Goal: Task Accomplishment & Management: Complete application form

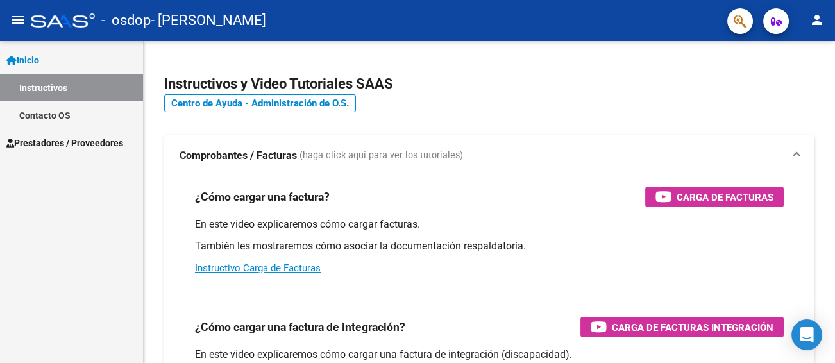
click at [106, 142] on span "Prestadores / Proveedores" at bounding box center [64, 143] width 117 height 14
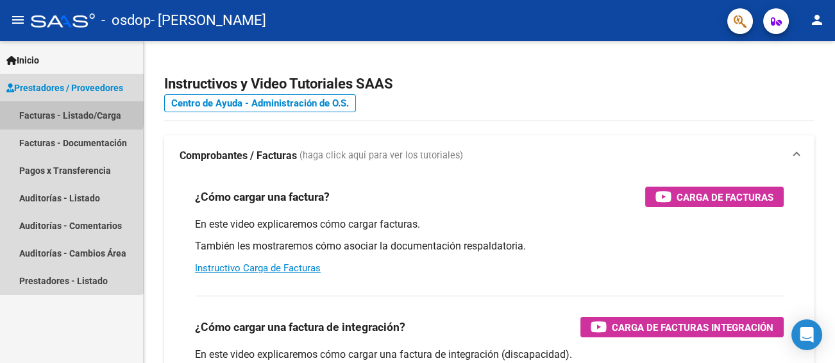
click at [62, 113] on link "Facturas - Listado/Carga" at bounding box center [71, 115] width 143 height 28
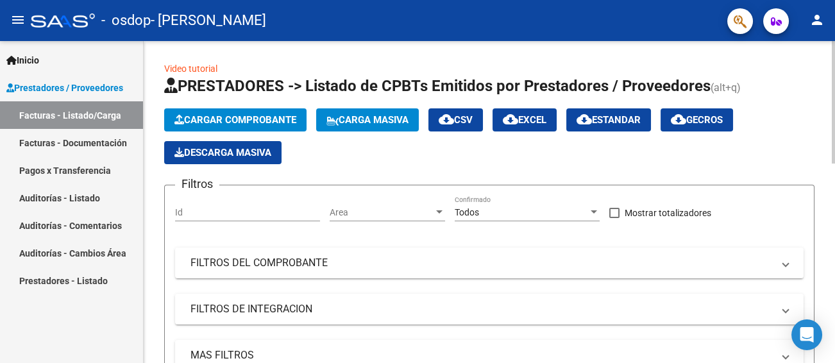
click at [192, 122] on span "Cargar Comprobante" at bounding box center [235, 120] width 122 height 12
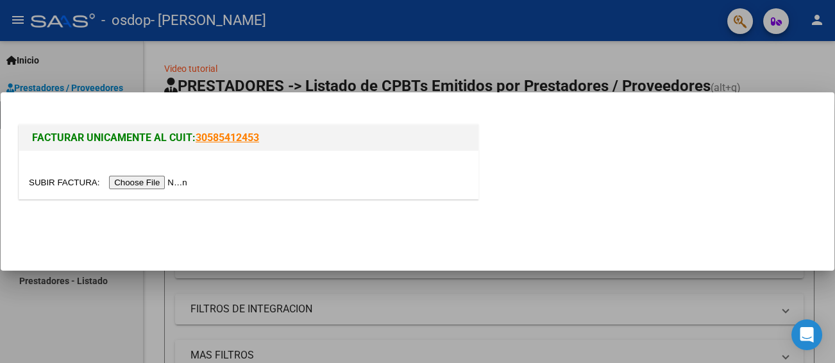
click at [180, 179] on input "file" at bounding box center [110, 182] width 162 height 13
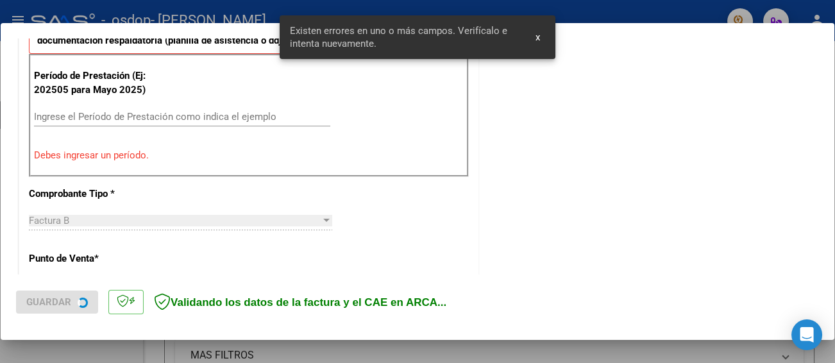
scroll to position [278, 0]
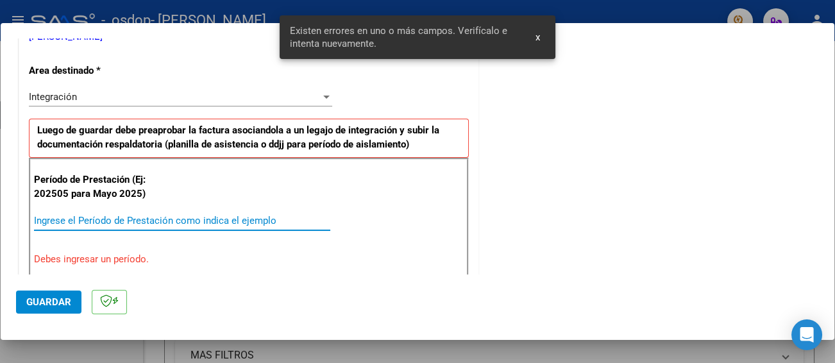
click at [130, 220] on input "Ingrese el Período de Prestación como indica el ejemplo" at bounding box center [182, 221] width 296 height 12
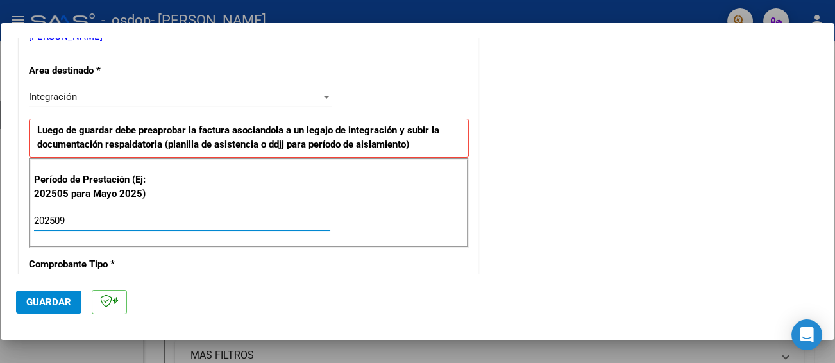
type input "202509"
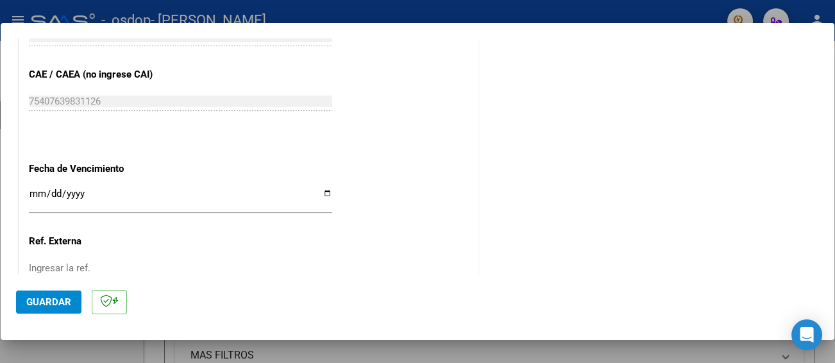
scroll to position [892, 0]
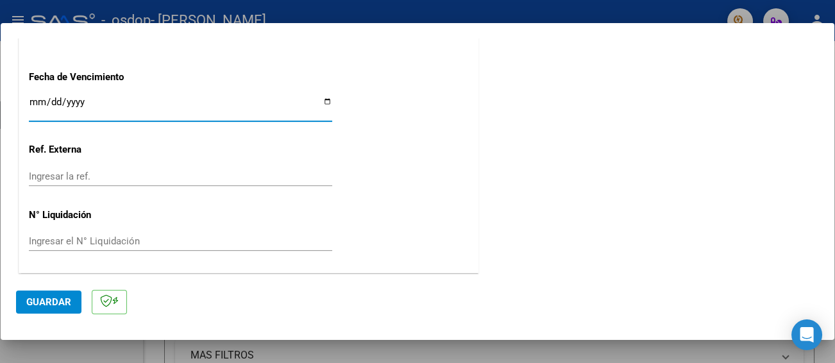
click at [322, 101] on input "Ingresar la fecha" at bounding box center [180, 107] width 303 height 21
type input "[DATE]"
click at [58, 296] on span "Guardar" at bounding box center [48, 302] width 45 height 12
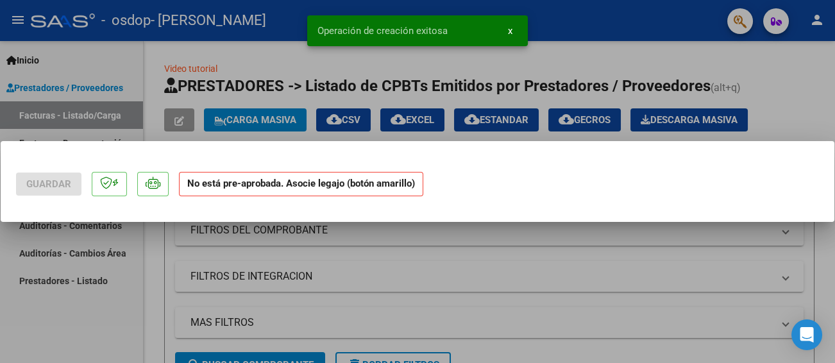
scroll to position [0, 0]
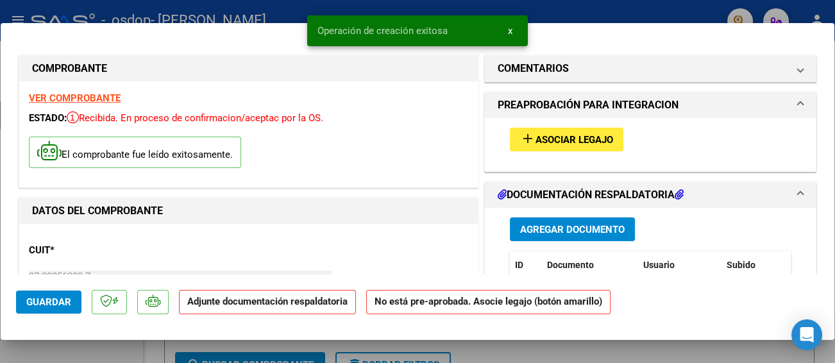
click at [551, 142] on span "Asociar Legajo" at bounding box center [575, 140] width 78 height 12
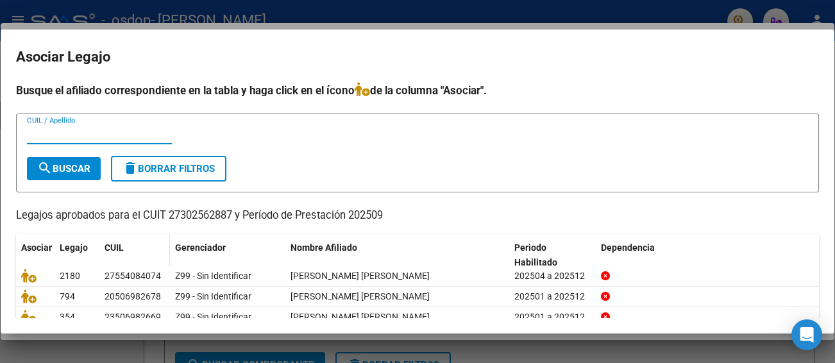
scroll to position [64, 0]
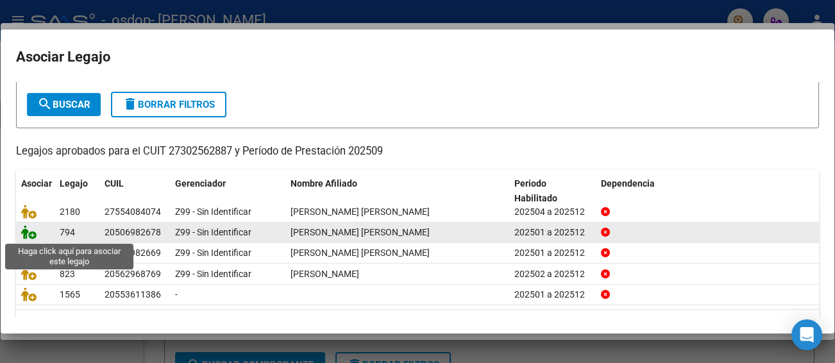
click at [31, 234] on icon at bounding box center [28, 232] width 15 height 14
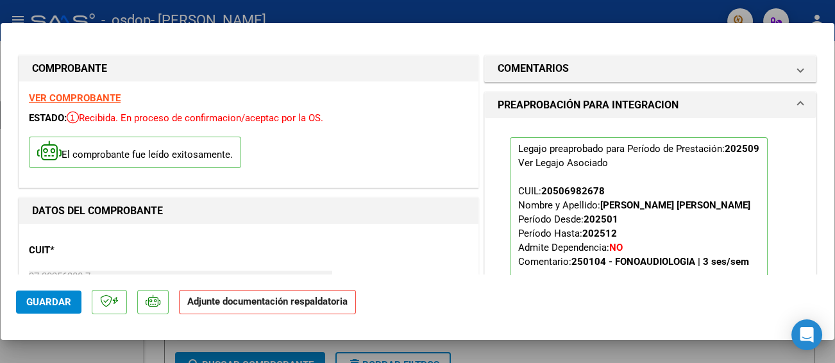
scroll to position [192, 0]
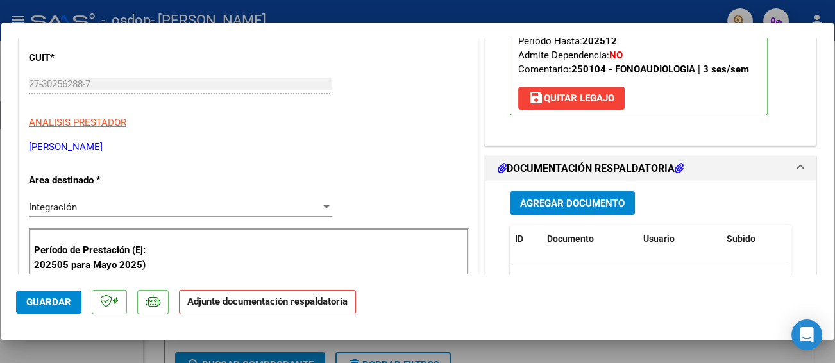
click at [556, 205] on span "Agregar Documento" at bounding box center [572, 204] width 105 height 12
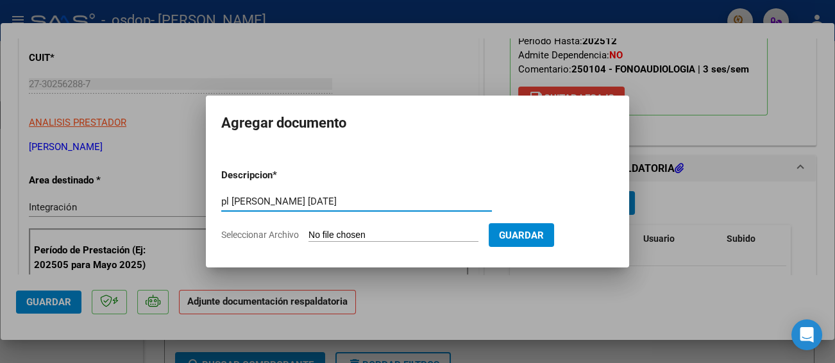
type input "pl [PERSON_NAME] [DATE]"
click at [275, 236] on span "Seleccionar Archivo" at bounding box center [260, 235] width 78 height 10
click at [309, 236] on input "Seleccionar Archivo" at bounding box center [394, 236] width 170 height 12
type input "C:\fakepath\pl Maty [DATE].pdf"
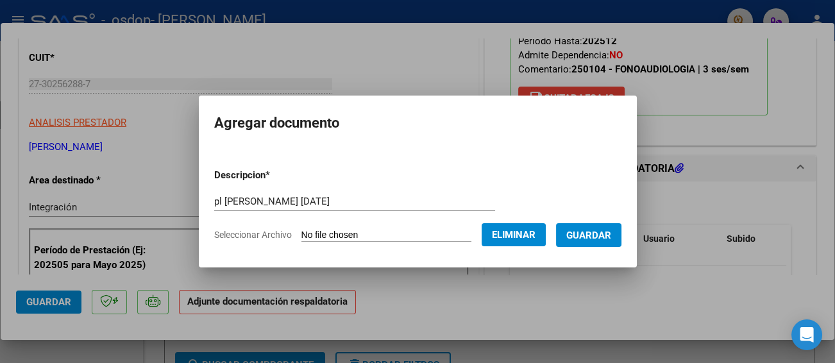
click at [607, 233] on span "Guardar" at bounding box center [588, 236] width 45 height 12
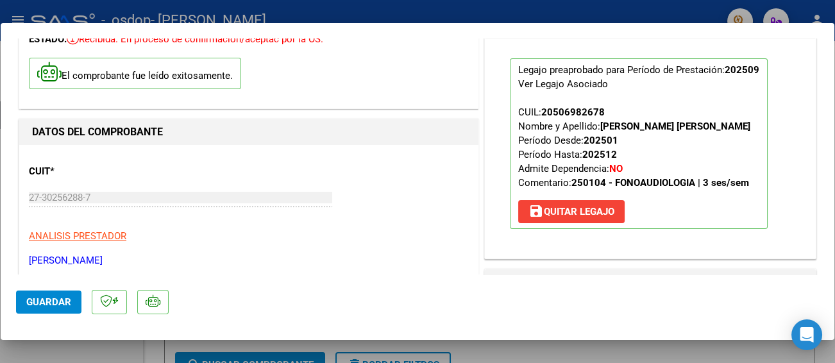
scroll to position [64, 0]
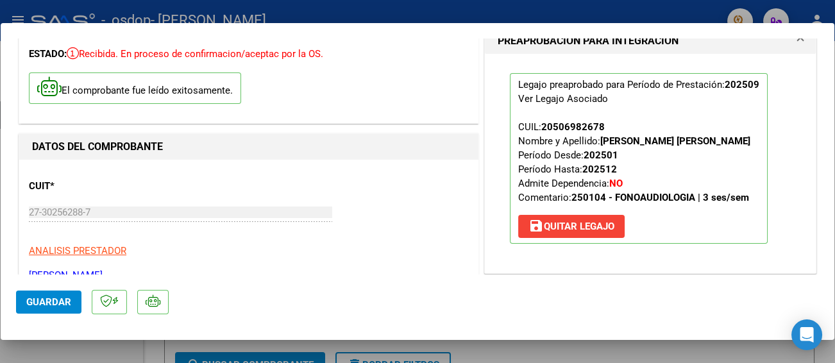
click at [49, 302] on span "Guardar" at bounding box center [48, 302] width 45 height 12
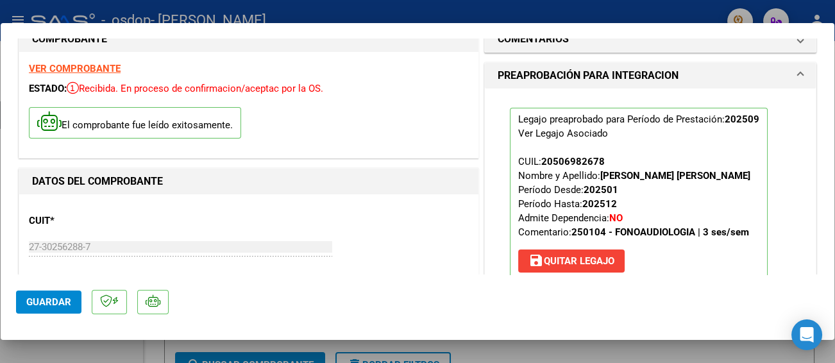
scroll to position [0, 0]
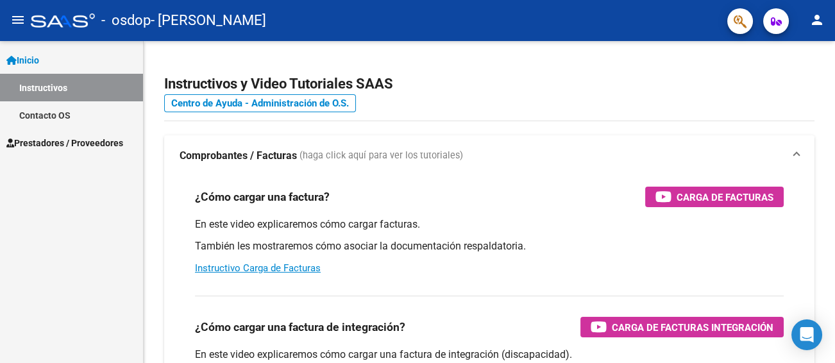
click at [86, 140] on span "Prestadores / Proveedores" at bounding box center [64, 143] width 117 height 14
click at [94, 144] on span "Prestadores / Proveedores" at bounding box center [64, 143] width 117 height 14
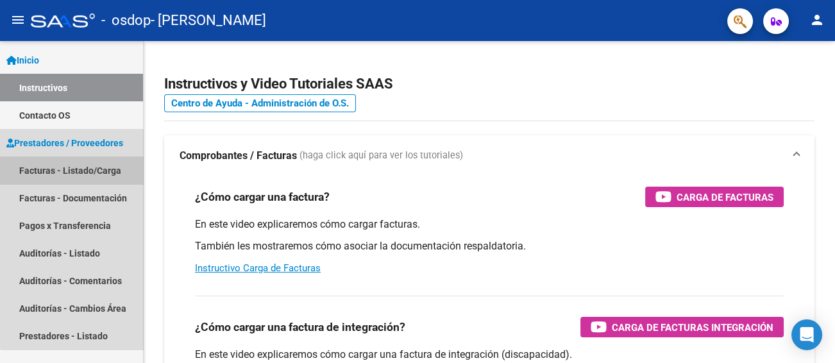
click at [93, 163] on link "Facturas - Listado/Carga" at bounding box center [71, 171] width 143 height 28
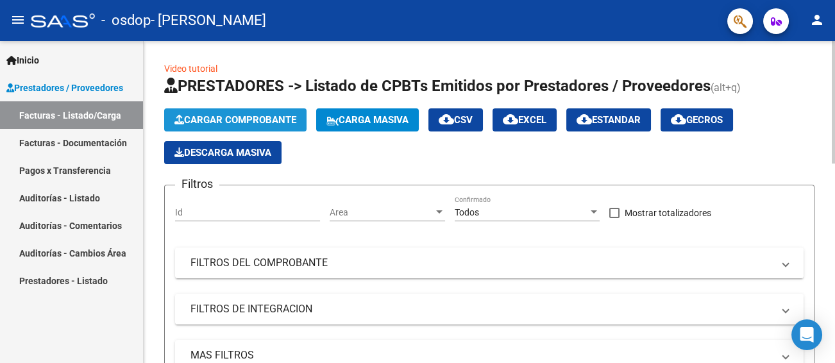
click at [234, 123] on span "Cargar Comprobante" at bounding box center [235, 120] width 122 height 12
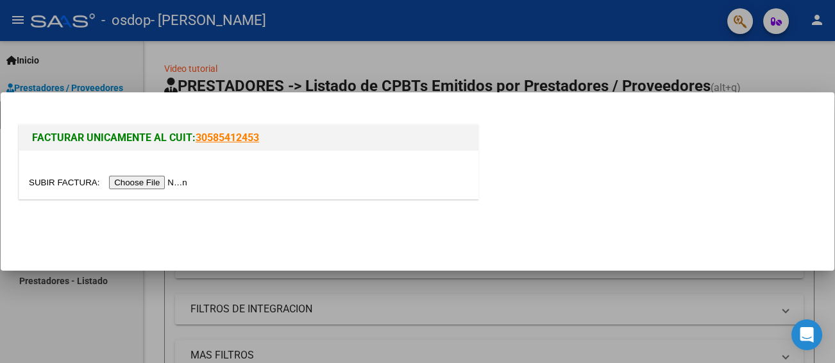
click at [175, 182] on input "file" at bounding box center [110, 182] width 162 height 13
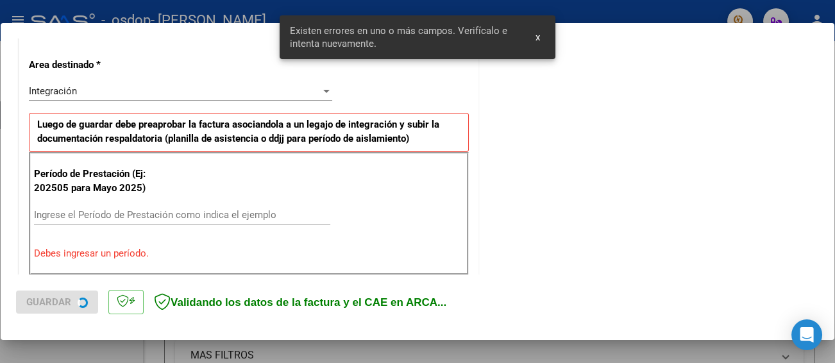
scroll to position [303, 0]
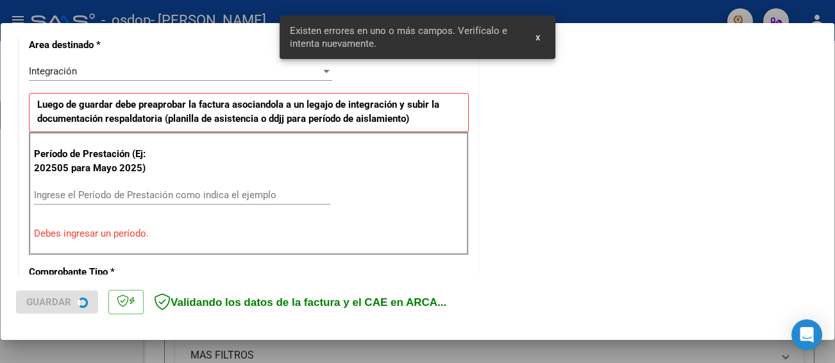
click at [128, 191] on input "Ingrese el Período de Prestación como indica el ejemplo" at bounding box center [182, 195] width 296 height 12
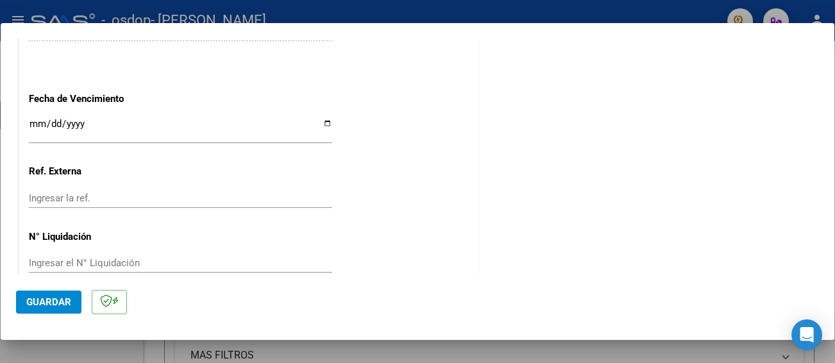
scroll to position [892, 0]
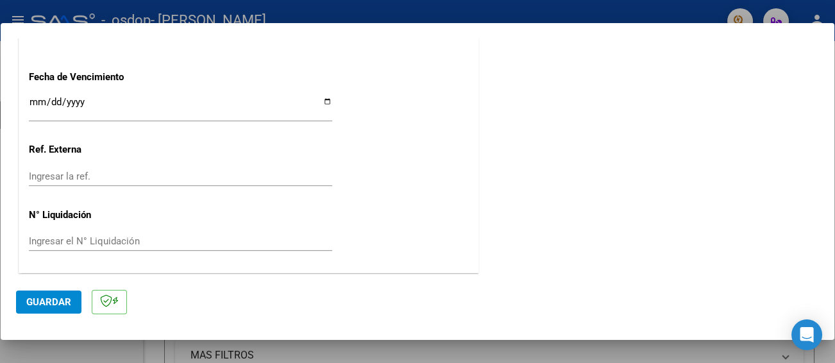
type input "202509"
click at [321, 101] on input "Ingresar la fecha" at bounding box center [180, 107] width 303 height 21
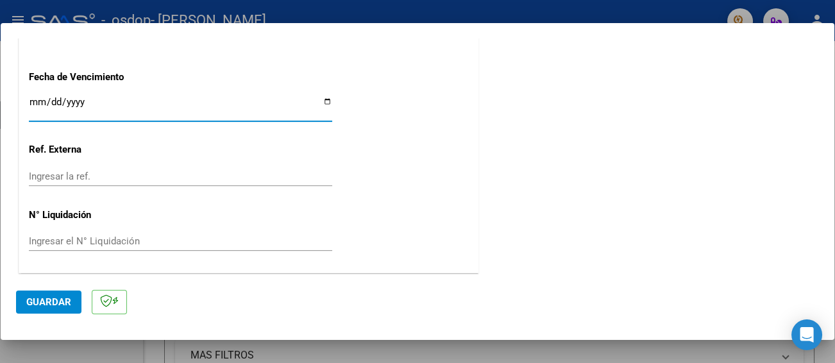
type input "[DATE]"
click at [52, 298] on span "Guardar" at bounding box center [48, 302] width 45 height 12
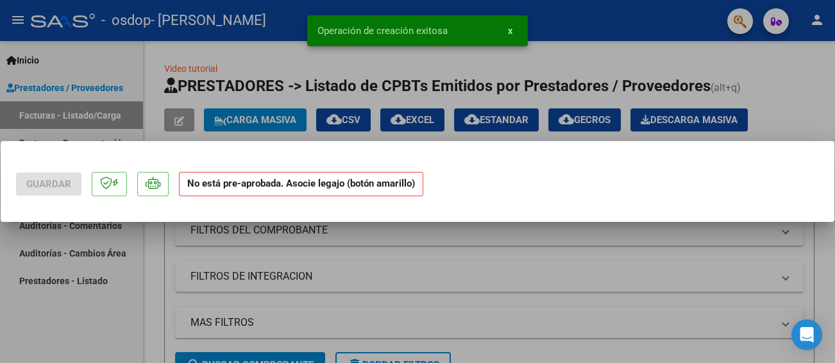
scroll to position [0, 0]
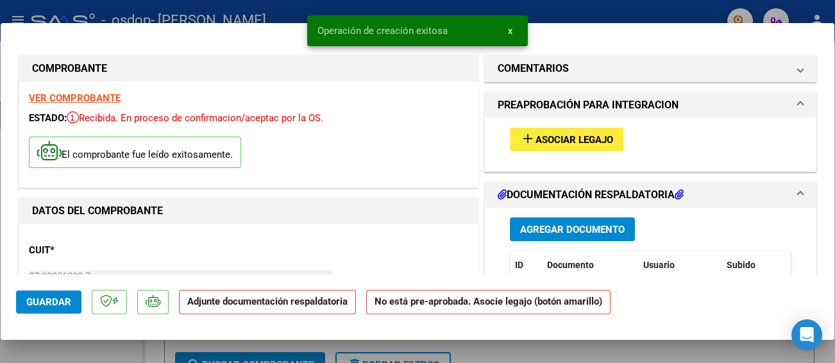
click at [568, 142] on span "Asociar Legajo" at bounding box center [575, 140] width 78 height 12
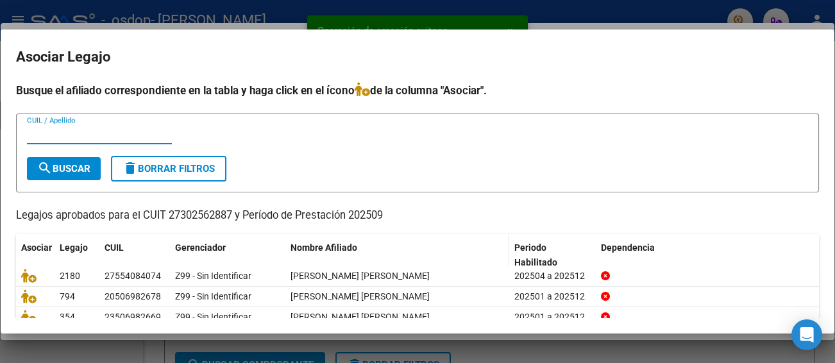
scroll to position [64, 0]
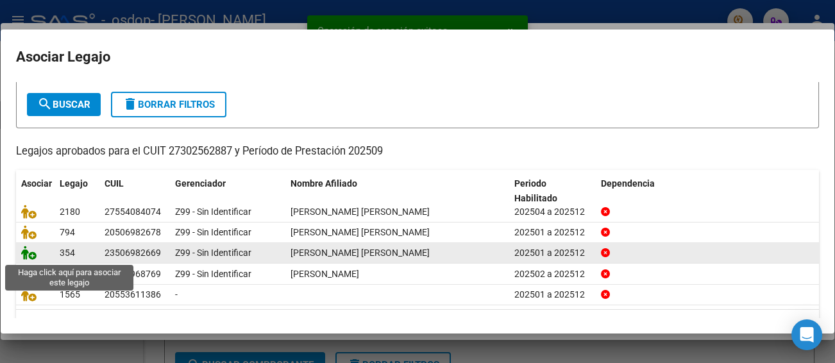
click at [32, 258] on icon at bounding box center [28, 253] width 15 height 14
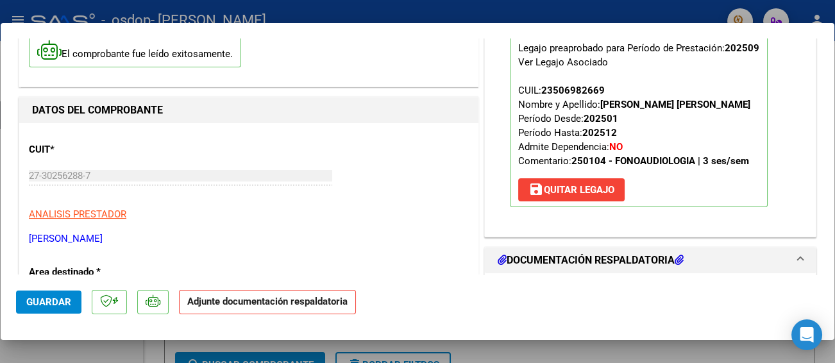
scroll to position [192, 0]
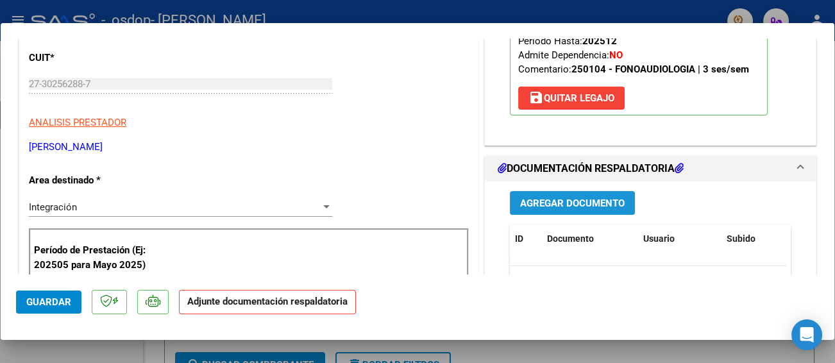
click at [577, 198] on span "Agregar Documento" at bounding box center [572, 204] width 105 height 12
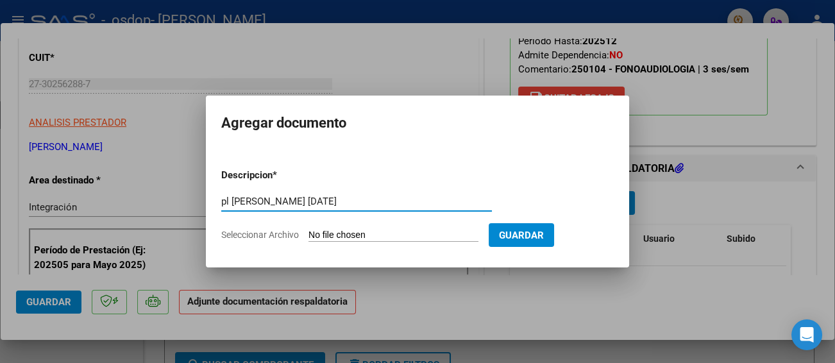
type input "pl [PERSON_NAME] [DATE]"
click at [275, 230] on span "Seleccionar Archivo" at bounding box center [260, 235] width 78 height 10
click at [309, 230] on input "Seleccionar Archivo" at bounding box center [394, 236] width 170 height 12
type input "C:\fakepath\pl [PERSON_NAME] [DATE].pdf"
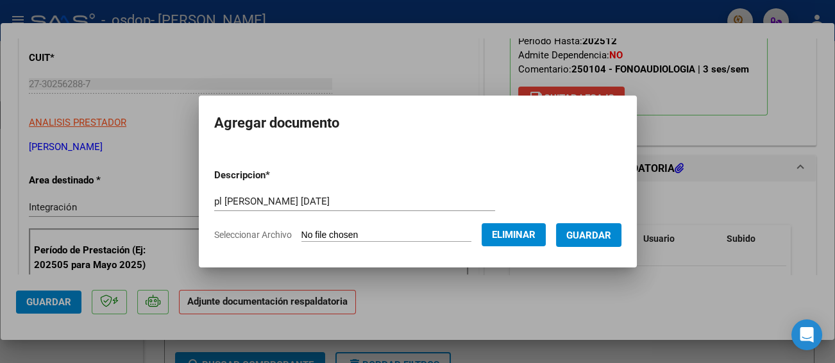
click at [597, 233] on span "Guardar" at bounding box center [588, 236] width 45 height 12
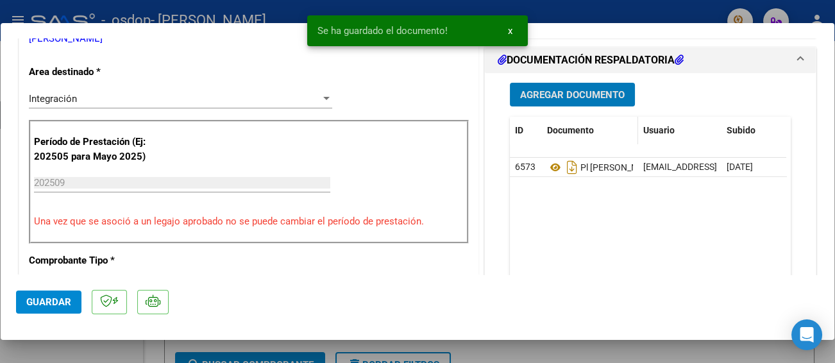
scroll to position [321, 0]
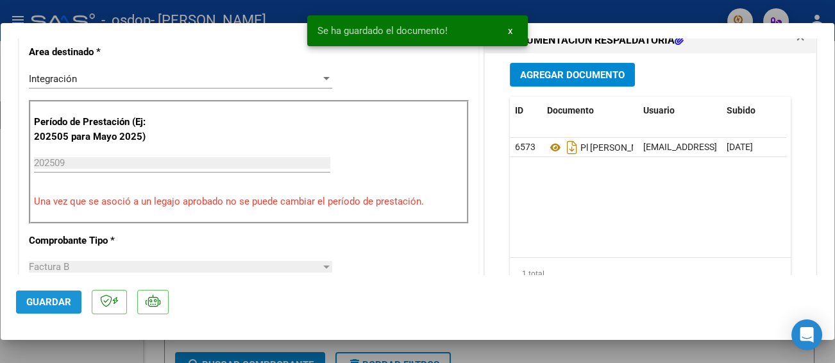
click at [39, 303] on span "Guardar" at bounding box center [48, 302] width 45 height 12
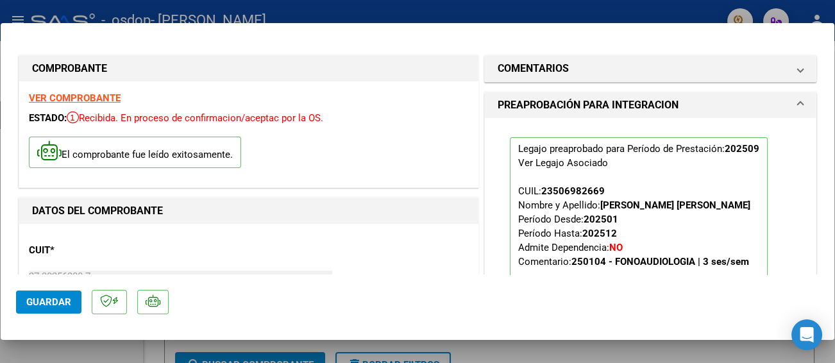
scroll to position [128, 0]
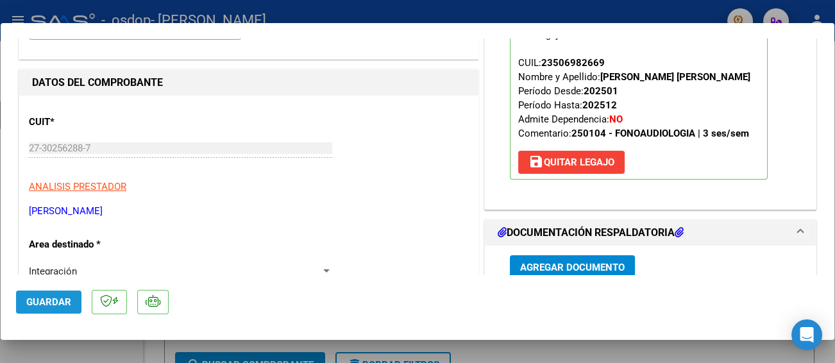
click at [38, 301] on span "Guardar" at bounding box center [48, 302] width 45 height 12
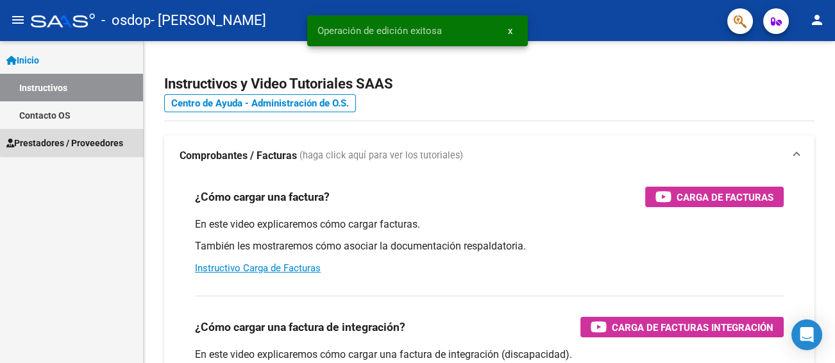
click at [110, 139] on span "Prestadores / Proveedores" at bounding box center [64, 143] width 117 height 14
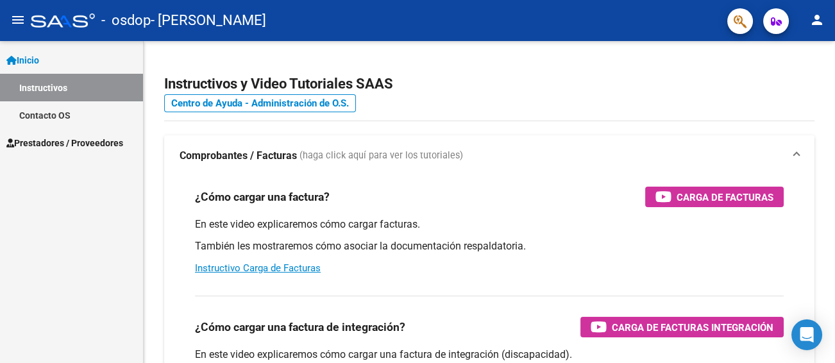
click at [118, 143] on span "Prestadores / Proveedores" at bounding box center [64, 143] width 117 height 14
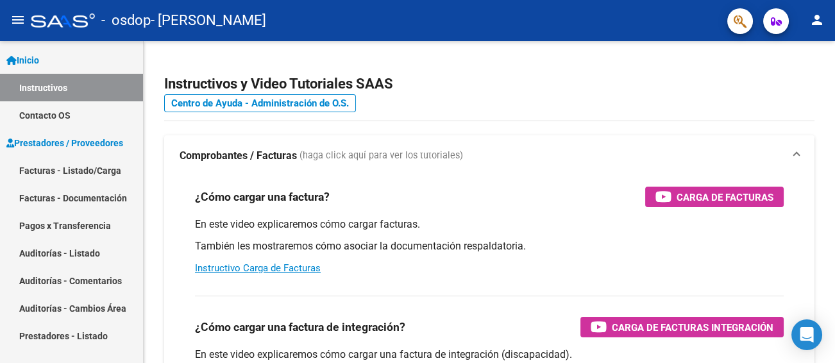
click at [99, 170] on link "Facturas - Listado/Carga" at bounding box center [71, 171] width 143 height 28
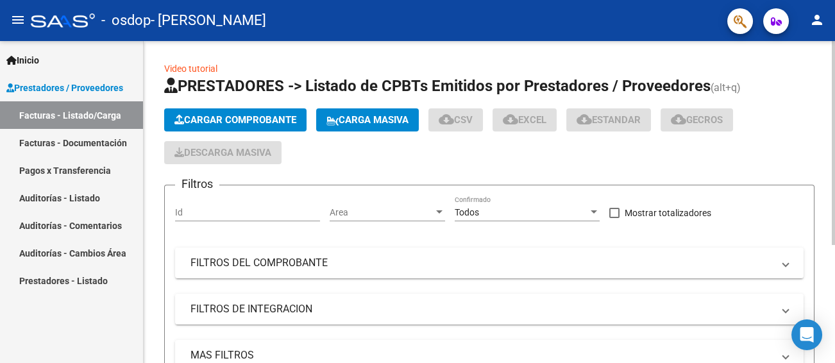
click at [269, 124] on span "Cargar Comprobante" at bounding box center [235, 120] width 122 height 12
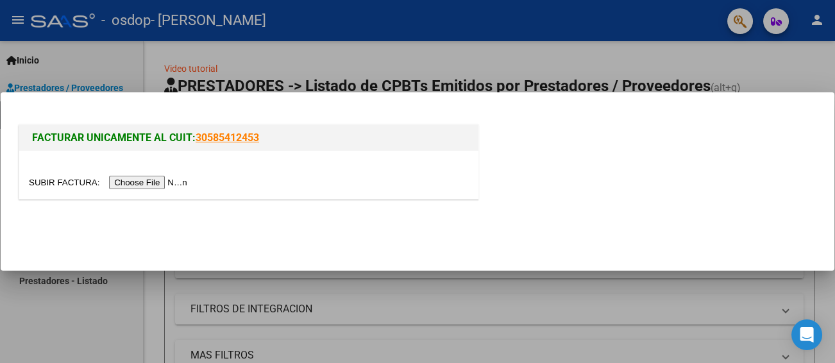
click at [138, 185] on input "file" at bounding box center [110, 182] width 162 height 13
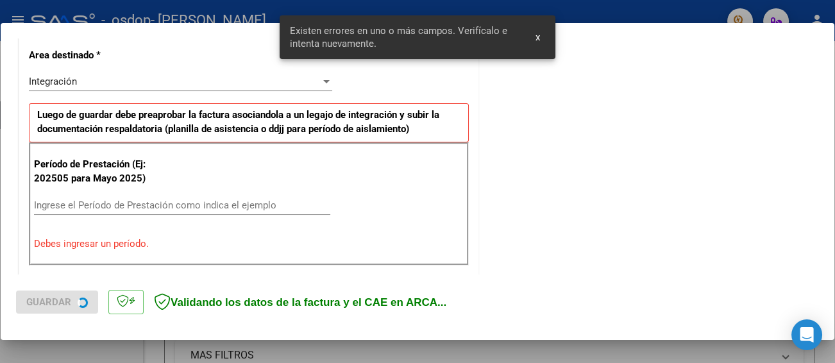
scroll to position [303, 0]
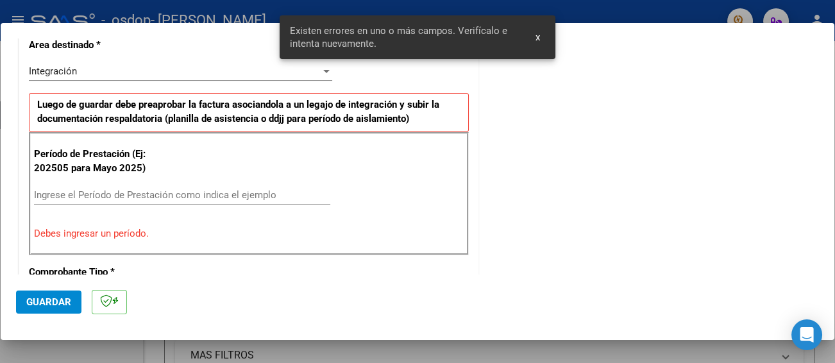
click at [141, 196] on input "Ingrese el Período de Prestación como indica el ejemplo" at bounding box center [182, 195] width 296 height 12
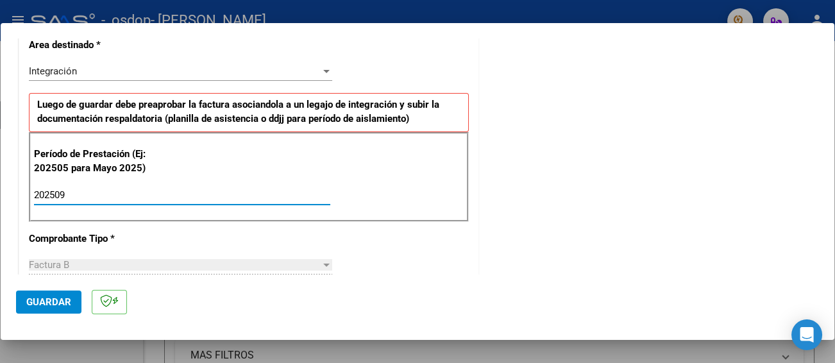
type input "202509"
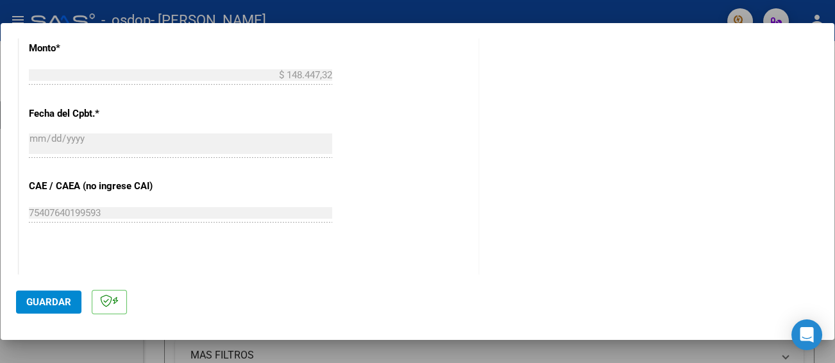
scroll to position [881, 0]
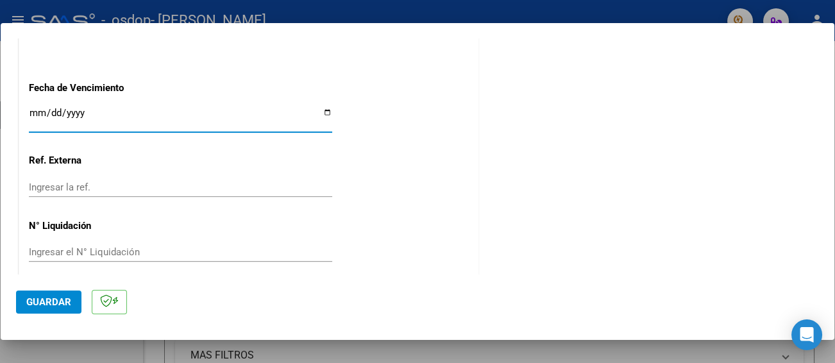
click at [321, 112] on input "Ingresar la fecha" at bounding box center [180, 118] width 303 height 21
type input "[DATE]"
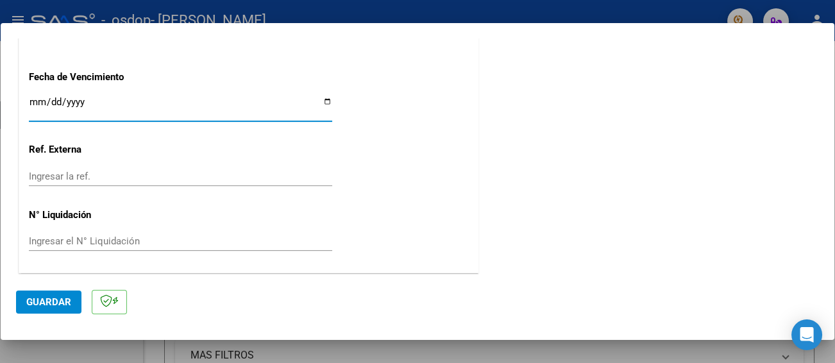
click at [33, 303] on span "Guardar" at bounding box center [48, 302] width 45 height 12
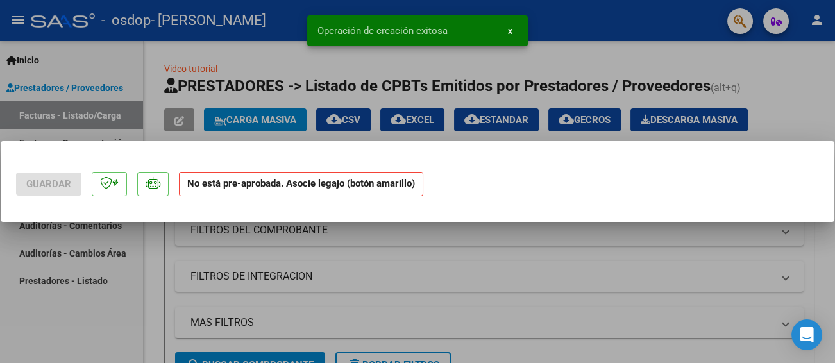
scroll to position [0, 0]
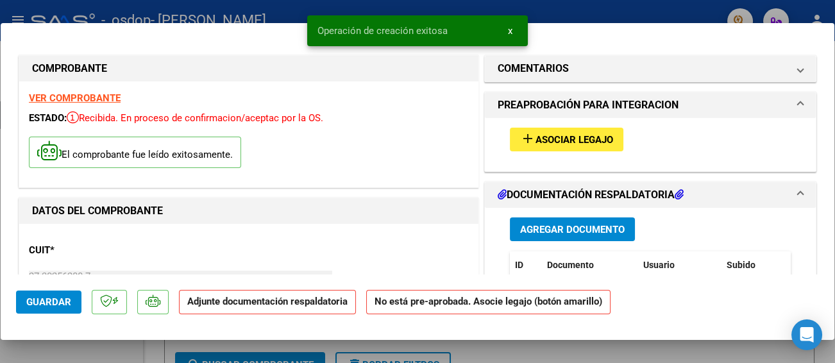
click at [563, 137] on span "Asociar Legajo" at bounding box center [575, 140] width 78 height 12
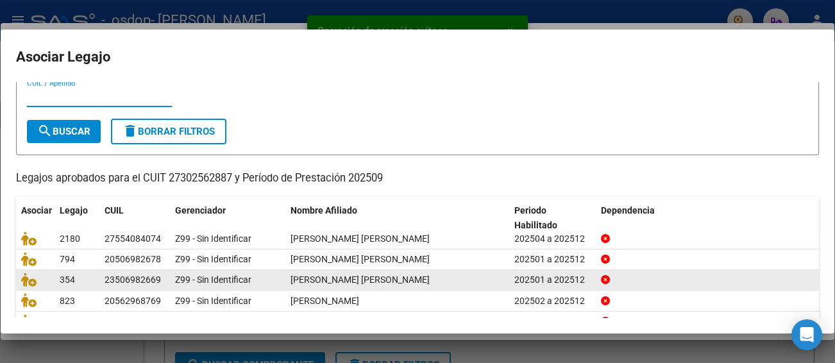
scroll to position [100, 0]
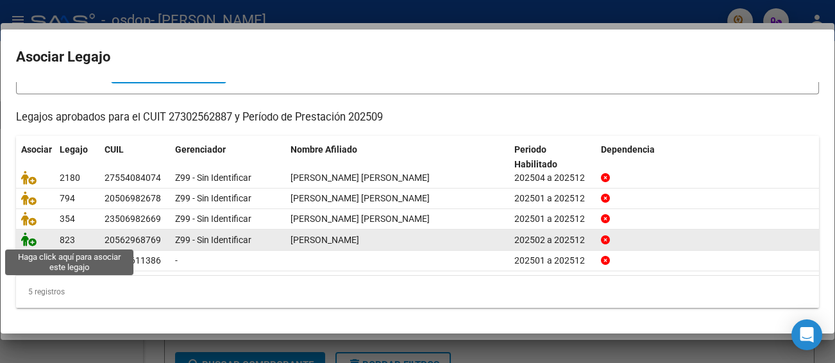
click at [32, 242] on icon at bounding box center [28, 239] width 15 height 14
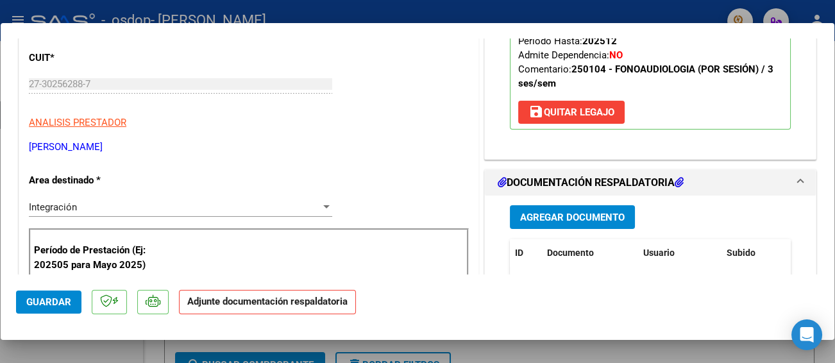
scroll to position [257, 0]
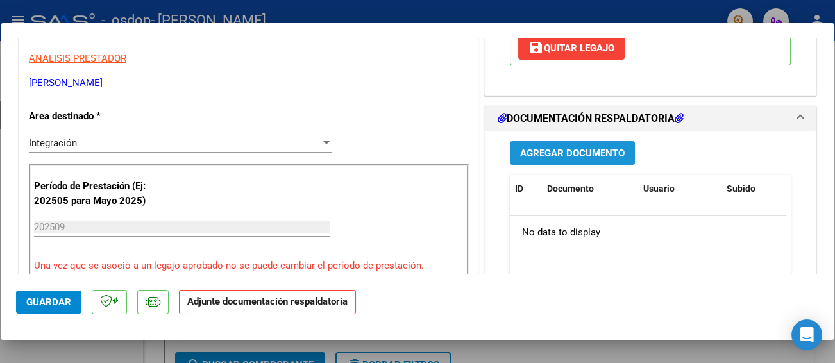
click at [548, 153] on span "Agregar Documento" at bounding box center [572, 154] width 105 height 12
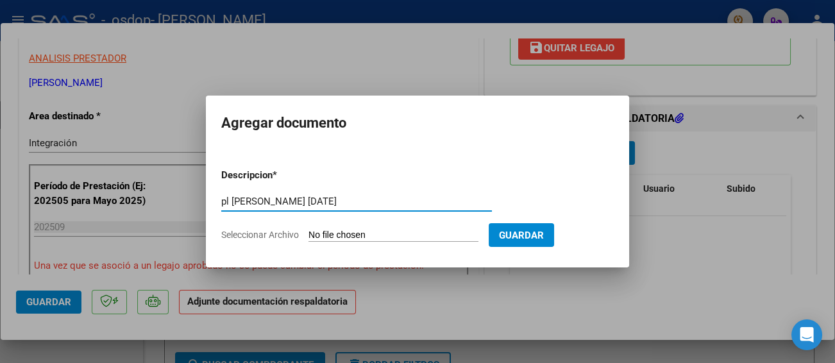
type input "pl [PERSON_NAME] [DATE]"
click at [290, 233] on span "Seleccionar Archivo" at bounding box center [260, 235] width 78 height 10
click at [309, 233] on input "Seleccionar Archivo" at bounding box center [394, 236] width 170 height 12
type input "C:\fakepath\pl [PERSON_NAME] [DATE].pdf"
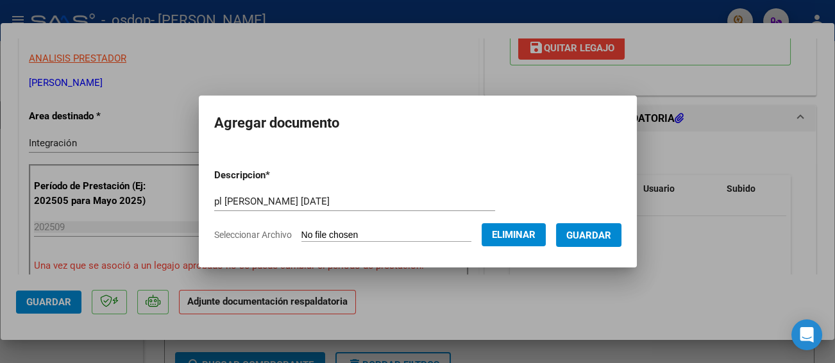
click at [603, 235] on span "Guardar" at bounding box center [588, 236] width 45 height 12
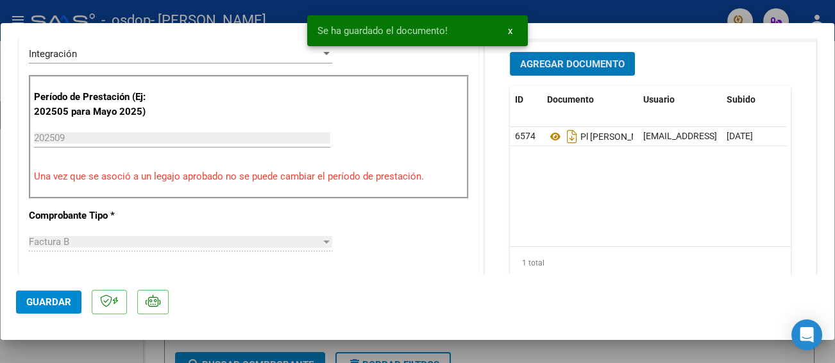
scroll to position [385, 0]
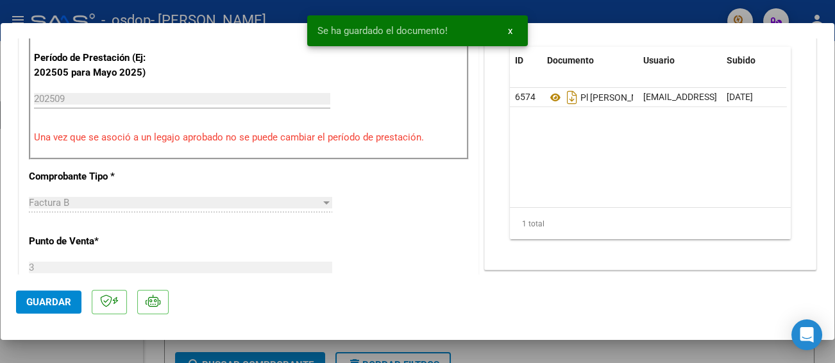
click at [51, 302] on span "Guardar" at bounding box center [48, 302] width 45 height 12
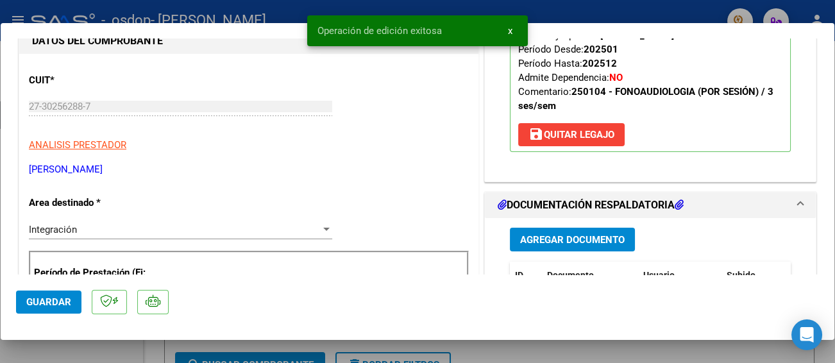
scroll to position [0, 0]
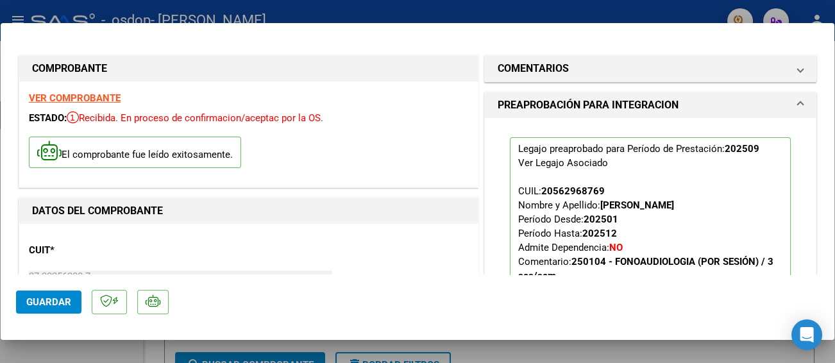
click at [49, 300] on span "Guardar" at bounding box center [48, 302] width 45 height 12
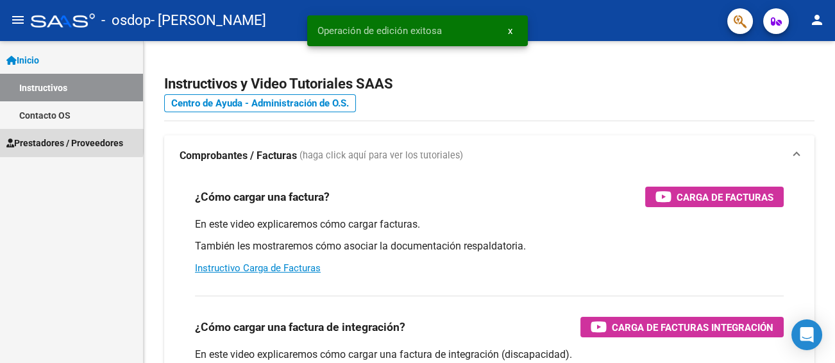
click at [53, 137] on span "Prestadores / Proveedores" at bounding box center [64, 143] width 117 height 14
click at [53, 142] on span "Prestadores / Proveedores" at bounding box center [64, 143] width 117 height 14
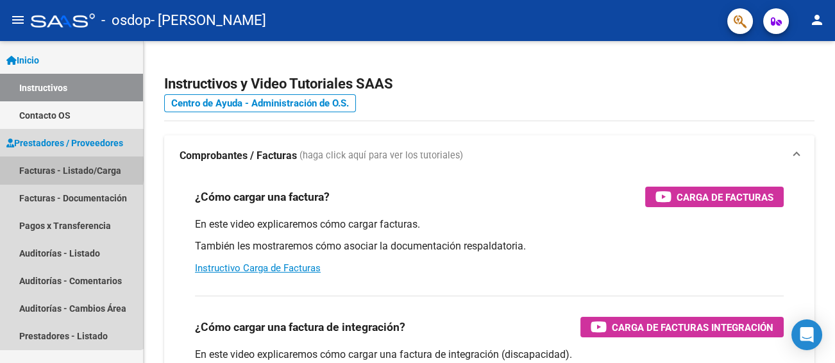
click at [47, 169] on link "Facturas - Listado/Carga" at bounding box center [71, 171] width 143 height 28
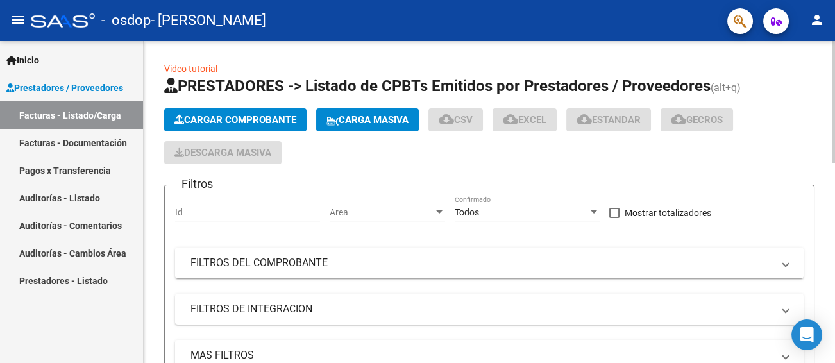
click at [237, 122] on span "Cargar Comprobante" at bounding box center [235, 120] width 122 height 12
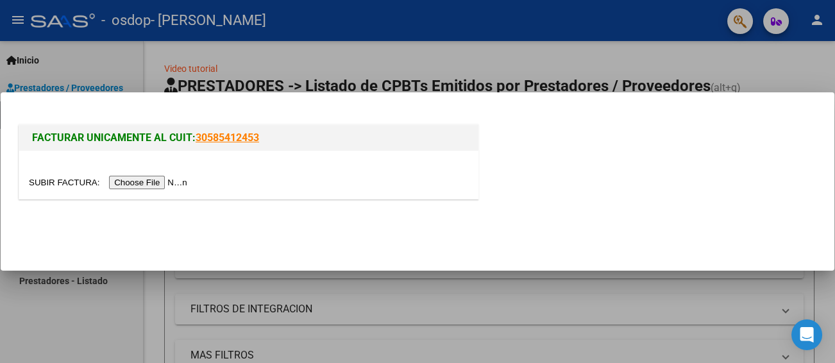
click at [139, 181] on input "file" at bounding box center [110, 182] width 162 height 13
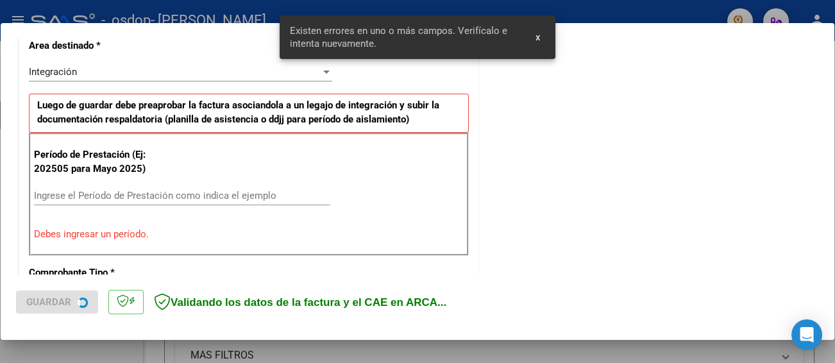
scroll to position [303, 0]
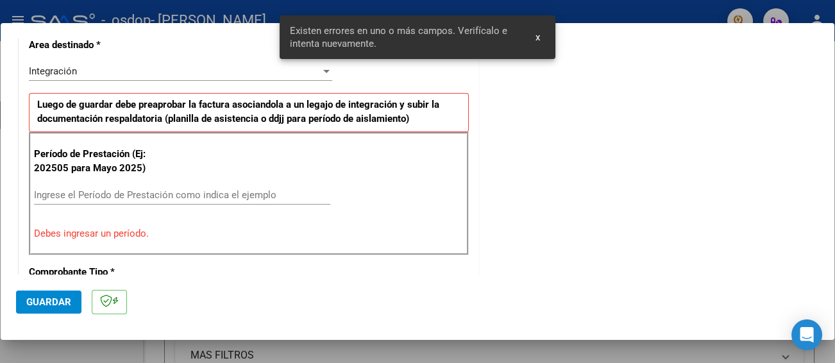
click at [155, 178] on div "Período de Prestación (Ej: 202505 para [DATE]) Ingrese el Período de Prestación…" at bounding box center [249, 193] width 440 height 123
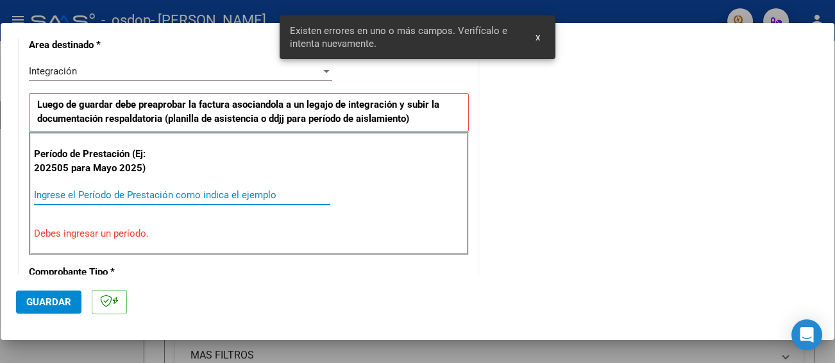
click at [147, 189] on input "Ingrese el Período de Prestación como indica el ejemplo" at bounding box center [182, 195] width 296 height 12
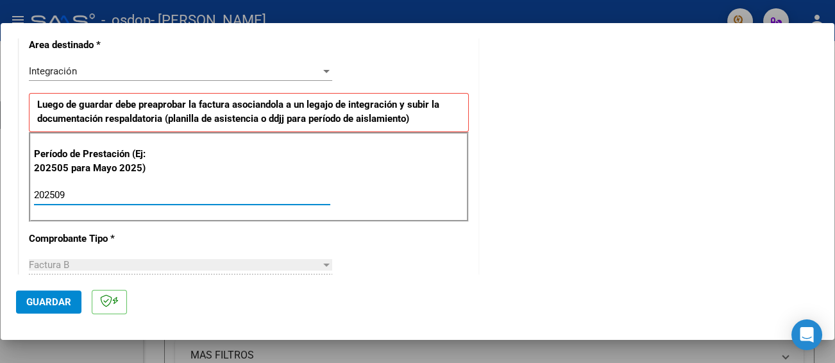
type input "202509"
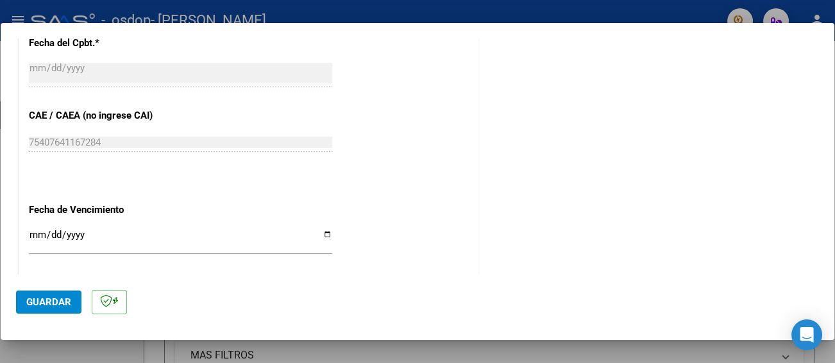
scroll to position [881, 0]
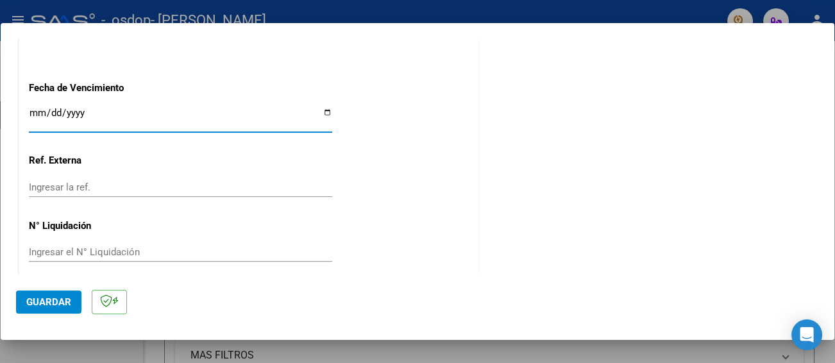
click at [326, 108] on input "Ingresar la fecha" at bounding box center [180, 118] width 303 height 21
type input "[DATE]"
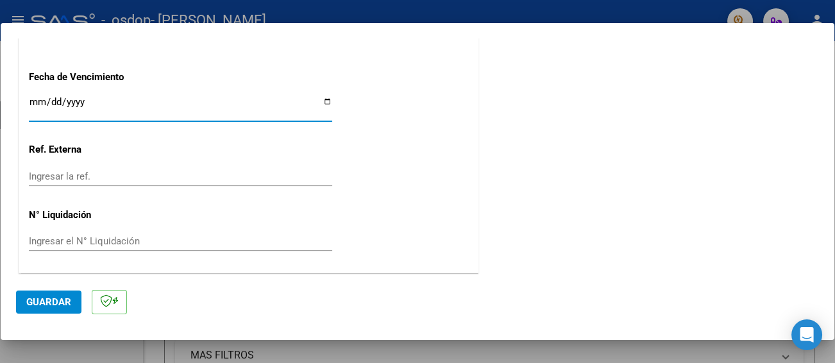
click at [48, 297] on span "Guardar" at bounding box center [48, 302] width 45 height 12
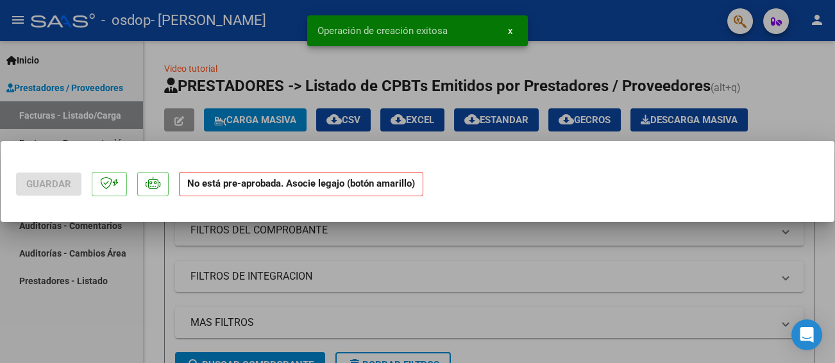
scroll to position [0, 0]
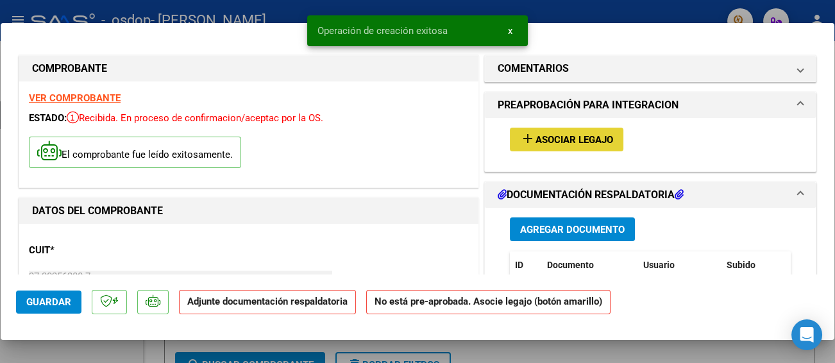
click at [536, 142] on span "Asociar Legajo" at bounding box center [575, 140] width 78 height 12
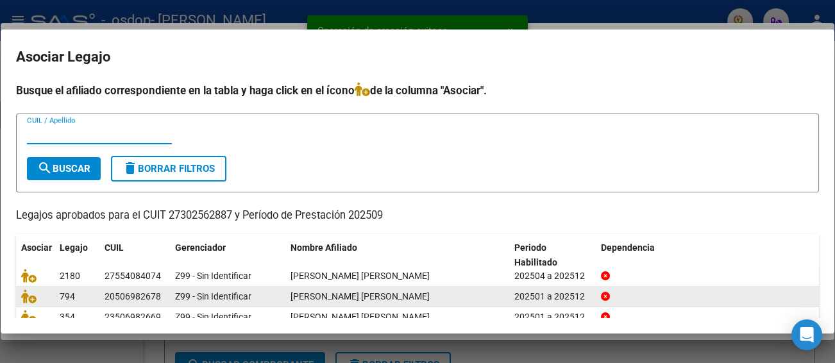
scroll to position [100, 0]
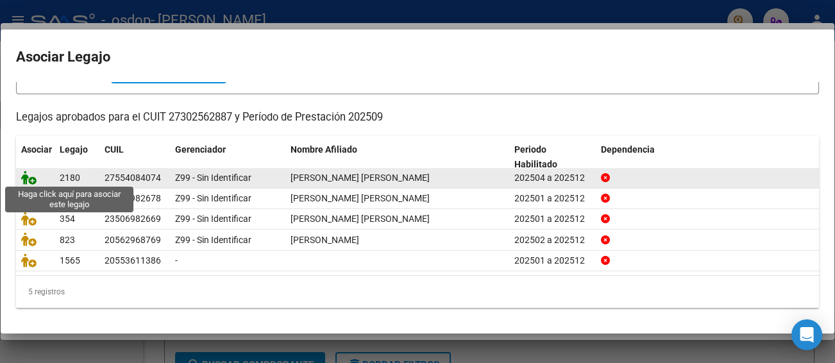
click at [30, 177] on icon at bounding box center [28, 178] width 15 height 14
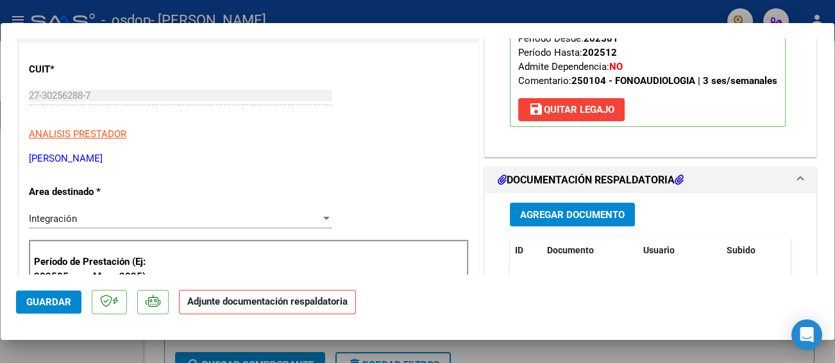
scroll to position [257, 0]
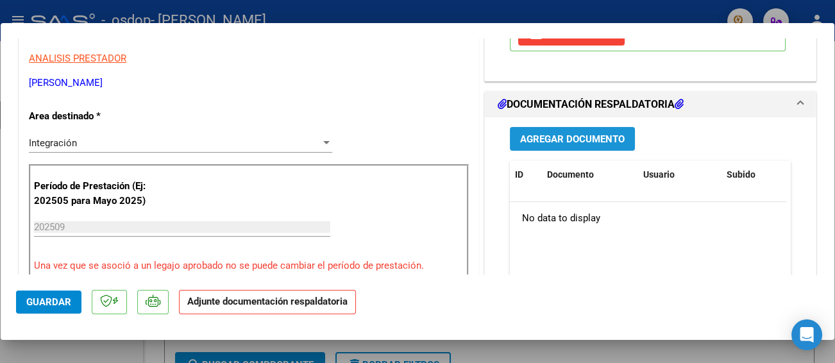
click at [558, 144] on span "Agregar Documento" at bounding box center [572, 139] width 105 height 12
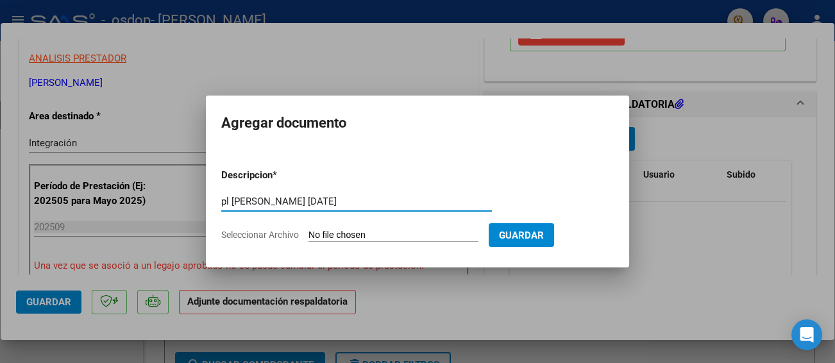
type input "pl [PERSON_NAME] [DATE]"
click at [258, 233] on span "Seleccionar Archivo" at bounding box center [260, 235] width 78 height 10
click at [309, 233] on input "Seleccionar Archivo" at bounding box center [394, 236] width 170 height 12
type input "C:\fakepath\pl [PERSON_NAME] [DATE].pdf"
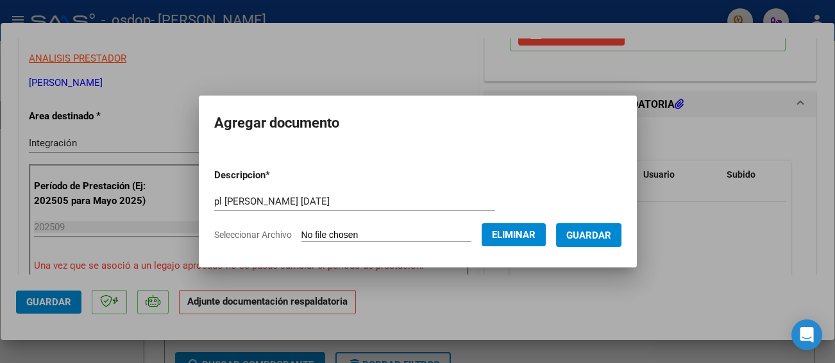
click at [611, 231] on span "Guardar" at bounding box center [588, 236] width 45 height 12
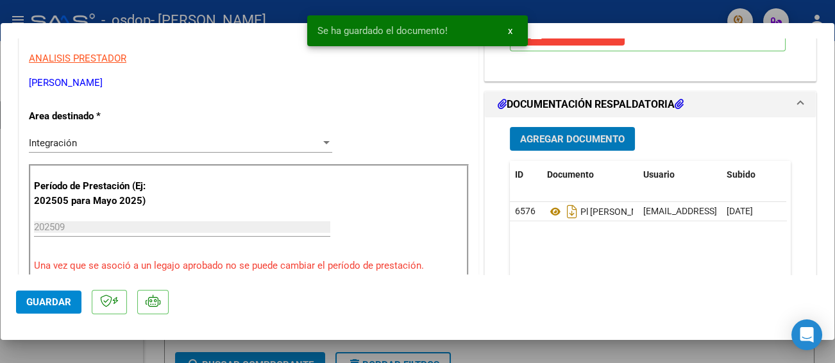
click at [60, 305] on span "Guardar" at bounding box center [48, 302] width 45 height 12
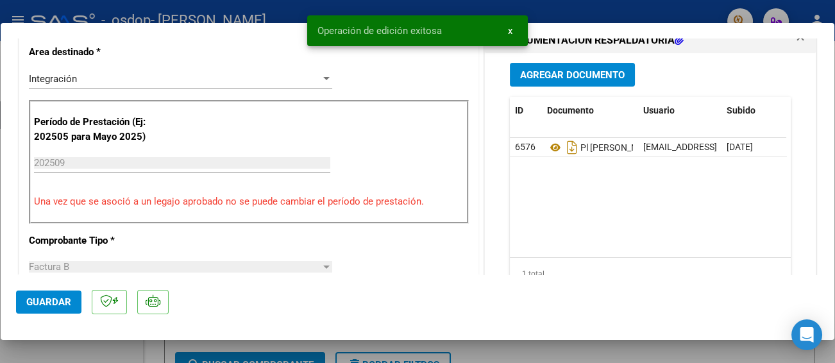
scroll to position [0, 0]
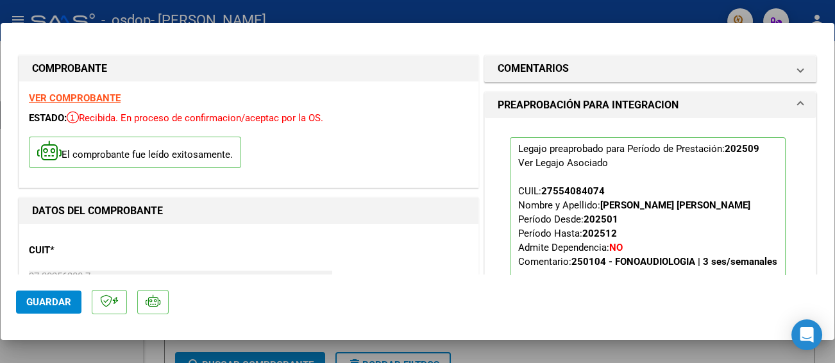
click at [45, 301] on span "Guardar" at bounding box center [48, 302] width 45 height 12
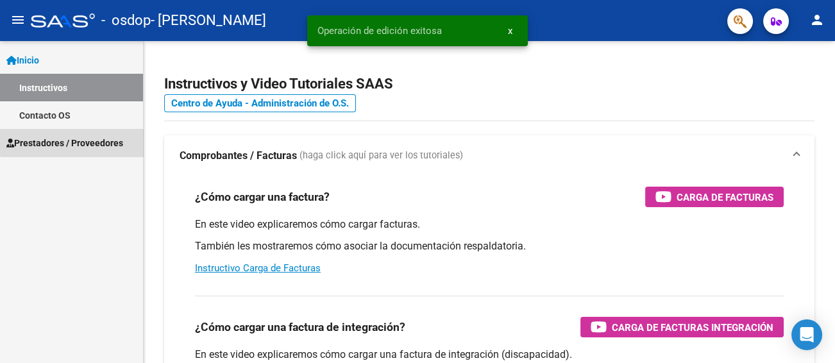
click at [76, 138] on span "Prestadores / Proveedores" at bounding box center [64, 143] width 117 height 14
click at [53, 142] on span "Prestadores / Proveedores" at bounding box center [64, 143] width 117 height 14
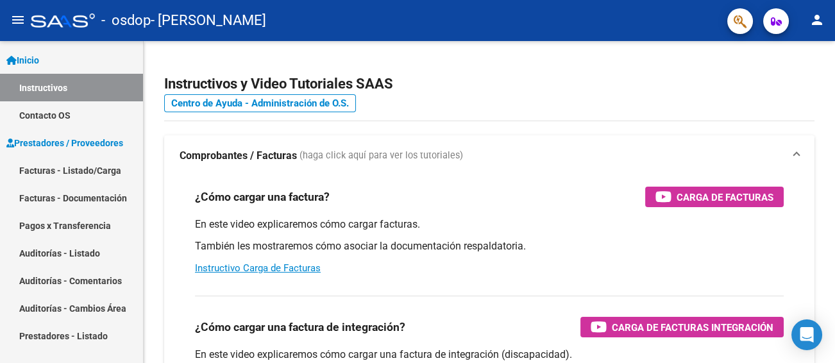
click at [74, 167] on link "Facturas - Listado/Carga" at bounding box center [71, 171] width 143 height 28
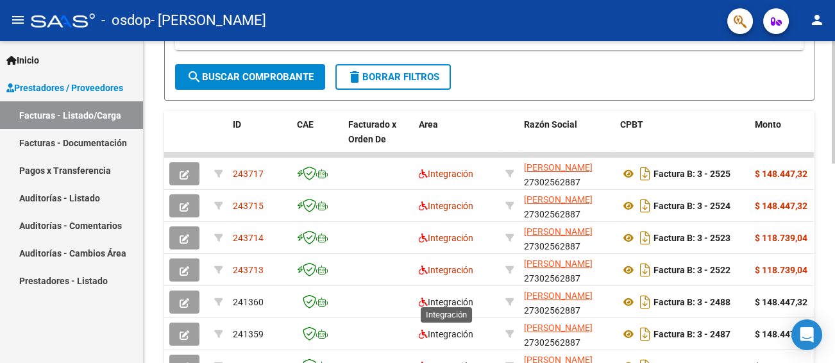
scroll to position [513, 0]
